Goal: Check status

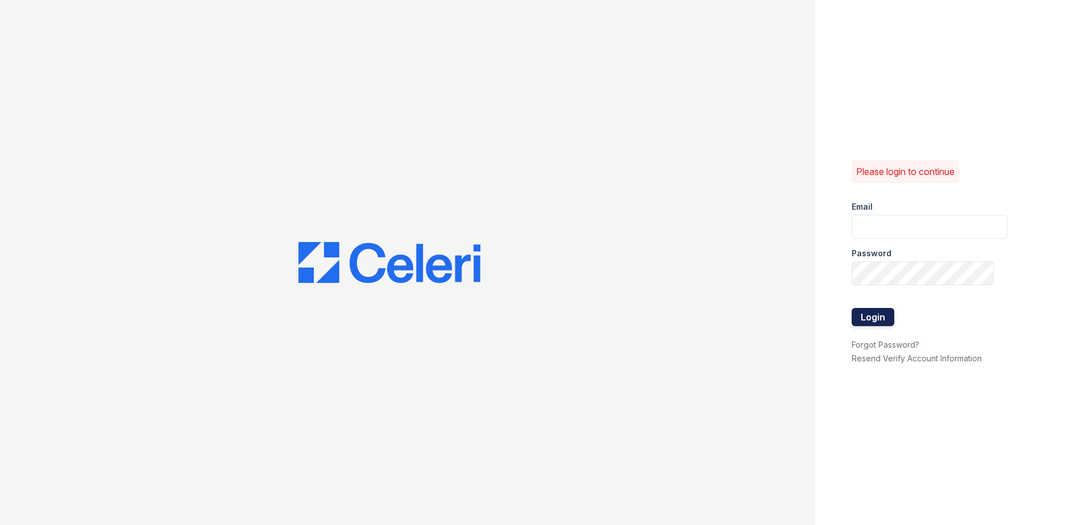
type input "[EMAIL_ADDRESS][DOMAIN_NAME]"
click at [864, 315] on button "Login" at bounding box center [872, 317] width 43 height 18
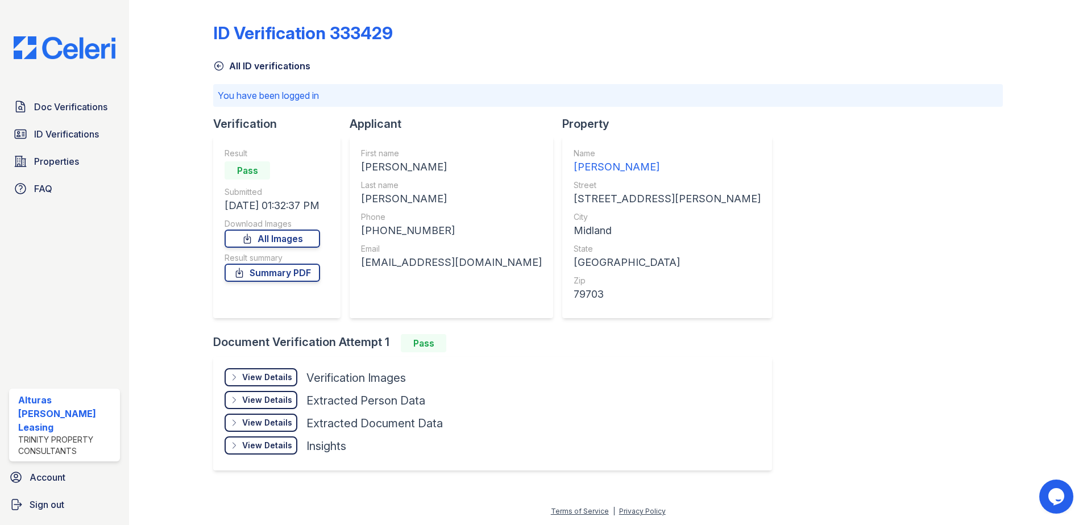
click at [279, 377] on div "View Details" at bounding box center [267, 377] width 50 height 11
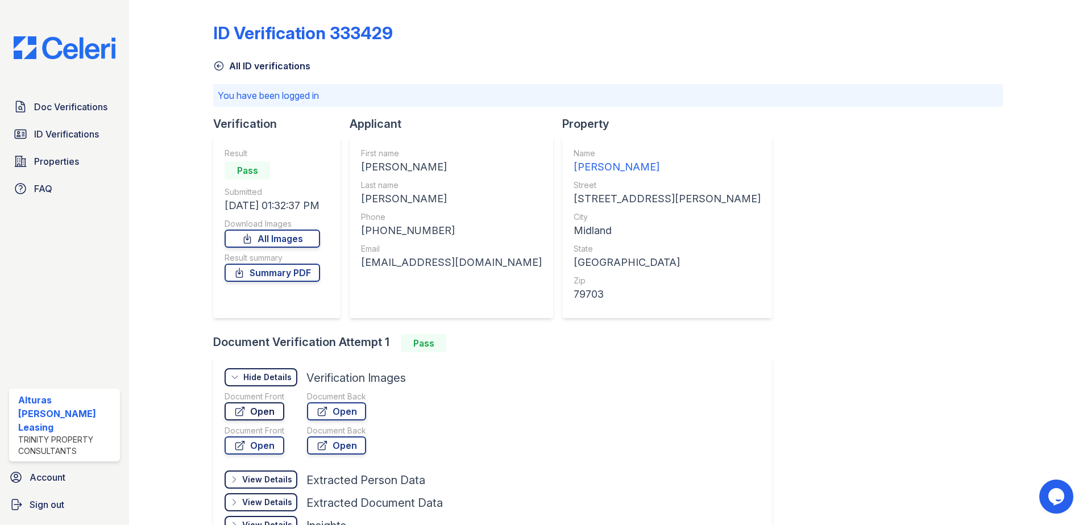
click at [263, 414] on link "Open" at bounding box center [254, 411] width 60 height 18
